Goal: Information Seeking & Learning: Learn about a topic

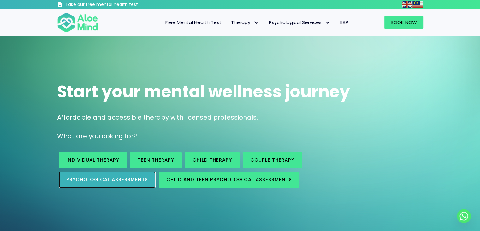
click at [94, 180] on span "Psychological assessments" at bounding box center [107, 179] width 82 height 7
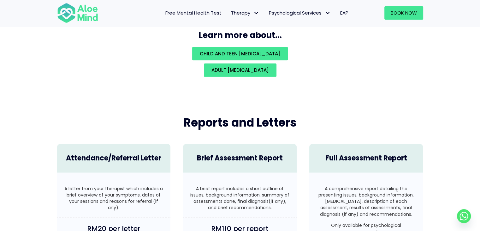
scroll to position [1436, 0]
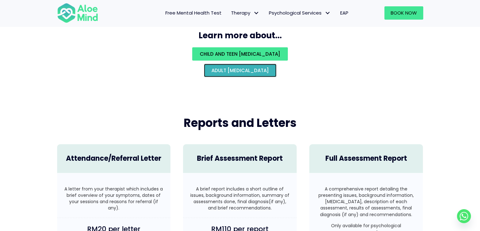
click at [228, 67] on span "Adult psychological assessment" at bounding box center [240, 70] width 57 height 7
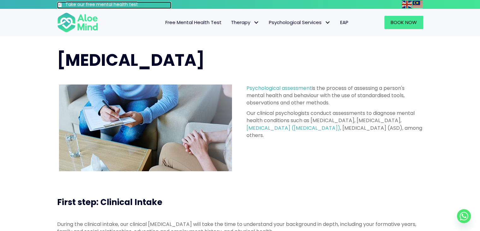
click at [73, 5] on h3 "Take our free mental health test" at bounding box center [118, 5] width 106 height 6
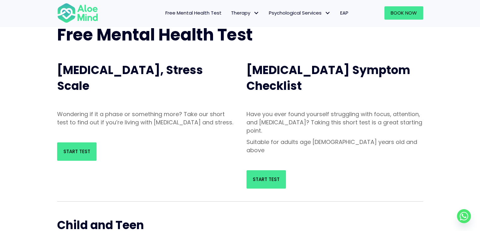
scroll to position [32, 0]
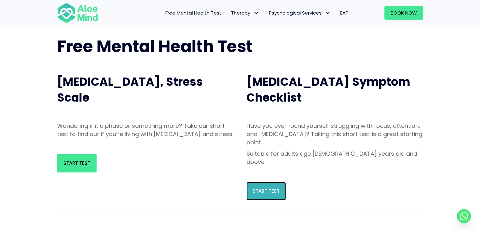
click at [275, 187] on span "Start Test" at bounding box center [266, 190] width 27 height 7
